Goal: Communication & Community: Participate in discussion

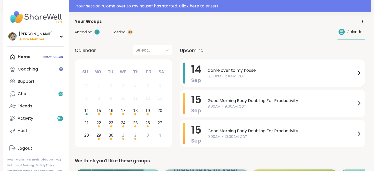
click at [299, 78] on div "Come over to my house 12:00PM - 1:30PM CDT" at bounding box center [285, 72] width 154 height 21
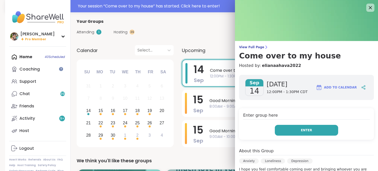
click at [302, 127] on button "Enter" at bounding box center [306, 129] width 63 height 11
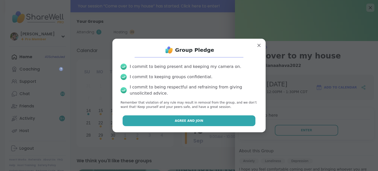
click at [175, 121] on span "Agree and Join" at bounding box center [189, 120] width 29 height 5
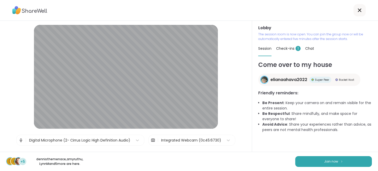
click at [284, 46] on span "Check-ins 1" at bounding box center [288, 48] width 25 height 5
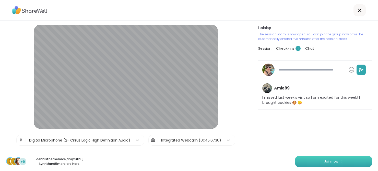
click at [314, 159] on button "Join now" at bounding box center [334, 161] width 77 height 11
type textarea "*"
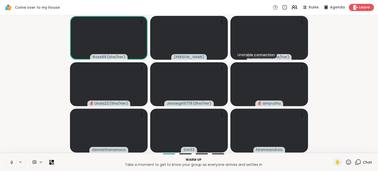
click at [11, 163] on icon at bounding box center [11, 162] width 5 height 5
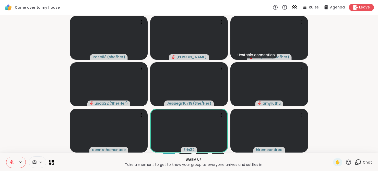
click at [359, 162] on div "Chat" at bounding box center [363, 162] width 17 height 8
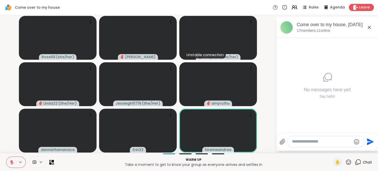
click at [306, 137] on div at bounding box center [326, 141] width 76 height 11
click at [307, 145] on div at bounding box center [326, 141] width 76 height 11
click at [307, 142] on textarea "Type your message" at bounding box center [322, 141] width 60 height 5
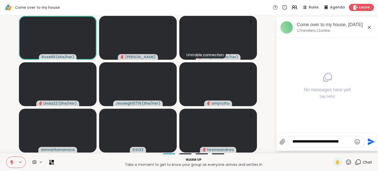
click at [11, 162] on icon at bounding box center [11, 162] width 5 height 5
click at [347, 142] on textarea "**********" at bounding box center [323, 141] width 60 height 5
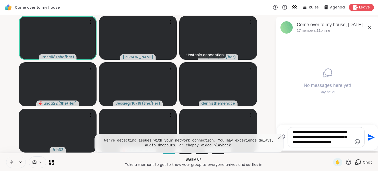
type textarea "**********"
click at [371, 138] on icon "Send" at bounding box center [371, 136] width 7 height 7
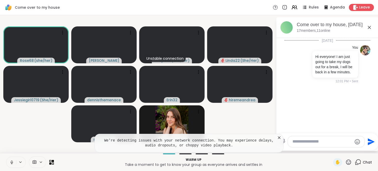
click at [278, 136] on icon at bounding box center [279, 137] width 5 height 5
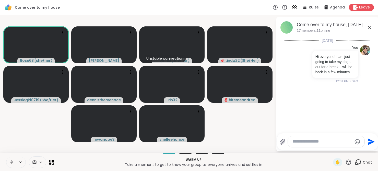
click at [216, 122] on video-player-container "Rose68 ( she/her ) [PERSON_NAME] Unstable connection [PERSON_NAME] ( She/her ) …" at bounding box center [138, 83] width 270 height 133
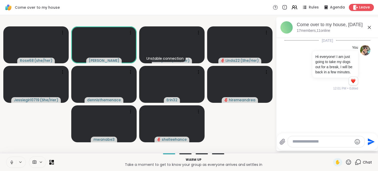
click at [10, 163] on icon at bounding box center [11, 162] width 5 height 5
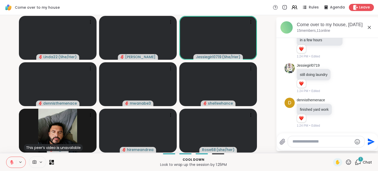
scroll to position [1218, 0]
